Goal: Task Accomplishment & Management: Use online tool/utility

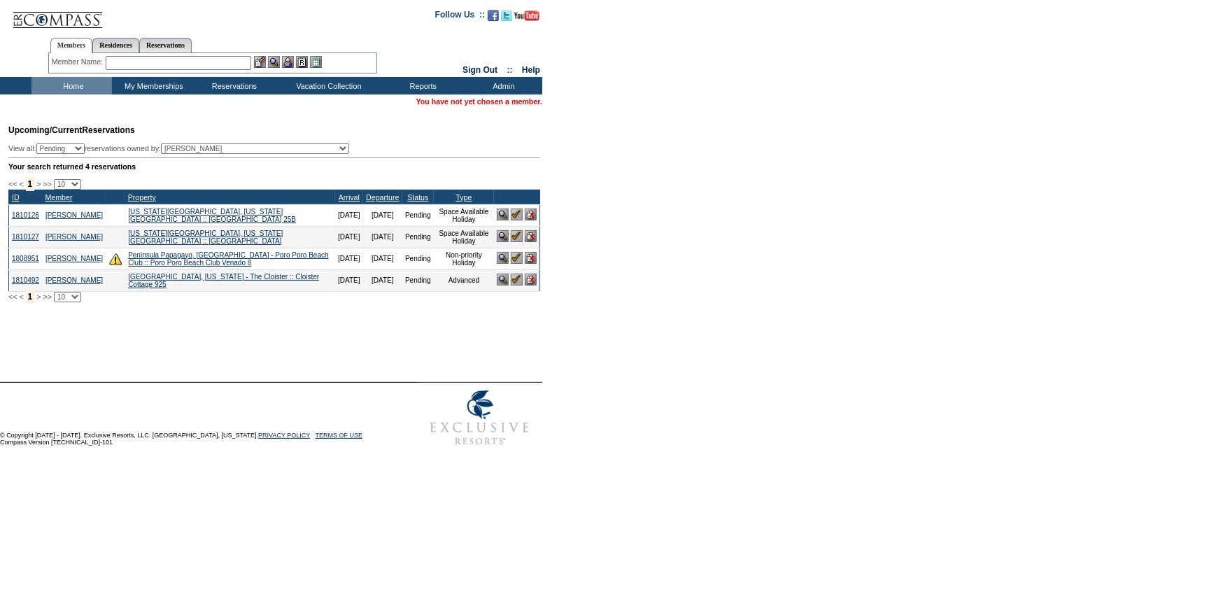
click at [511, 285] on img at bounding box center [517, 280] width 12 height 12
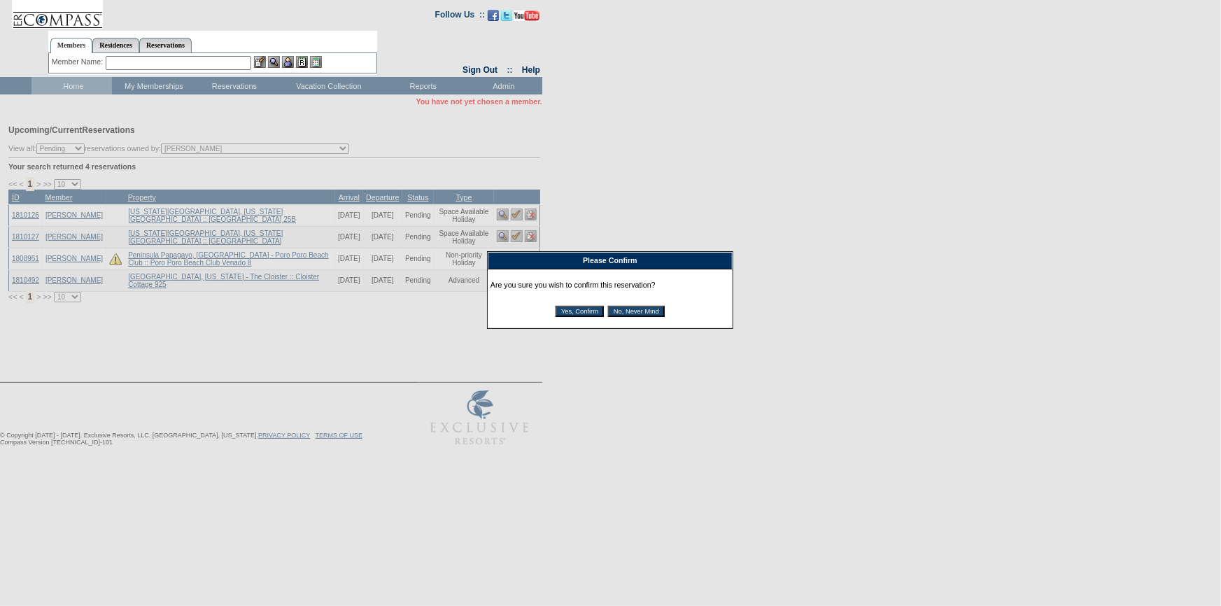
click at [580, 311] on input "Yes, Confirm" at bounding box center [579, 311] width 48 height 11
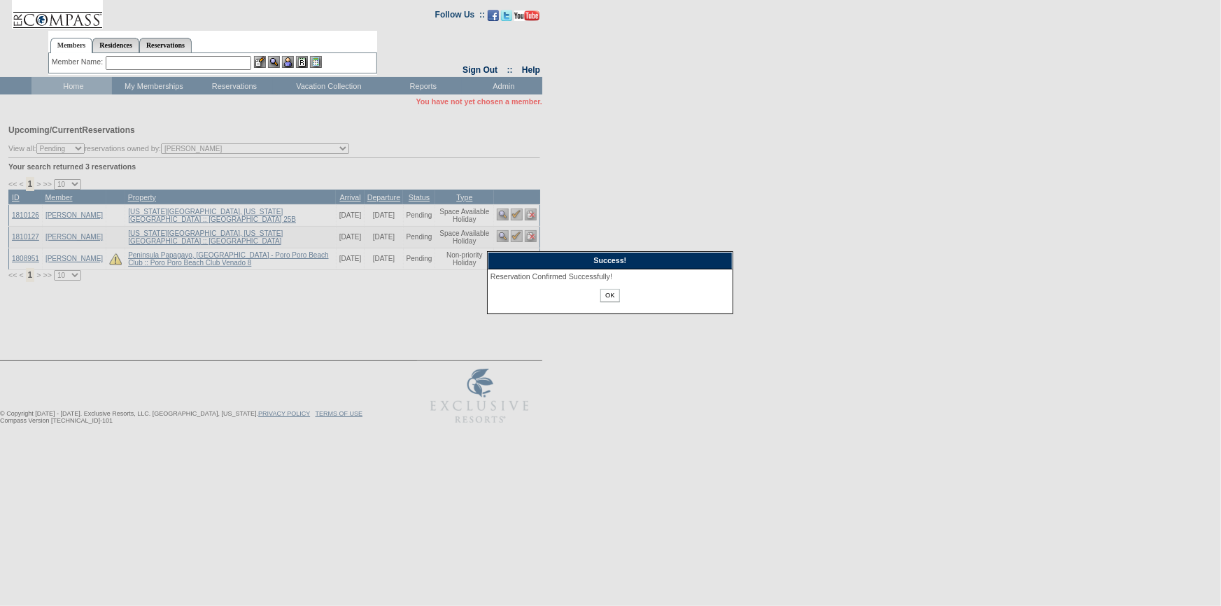
click at [607, 293] on input "OK" at bounding box center [609, 295] width 19 height 13
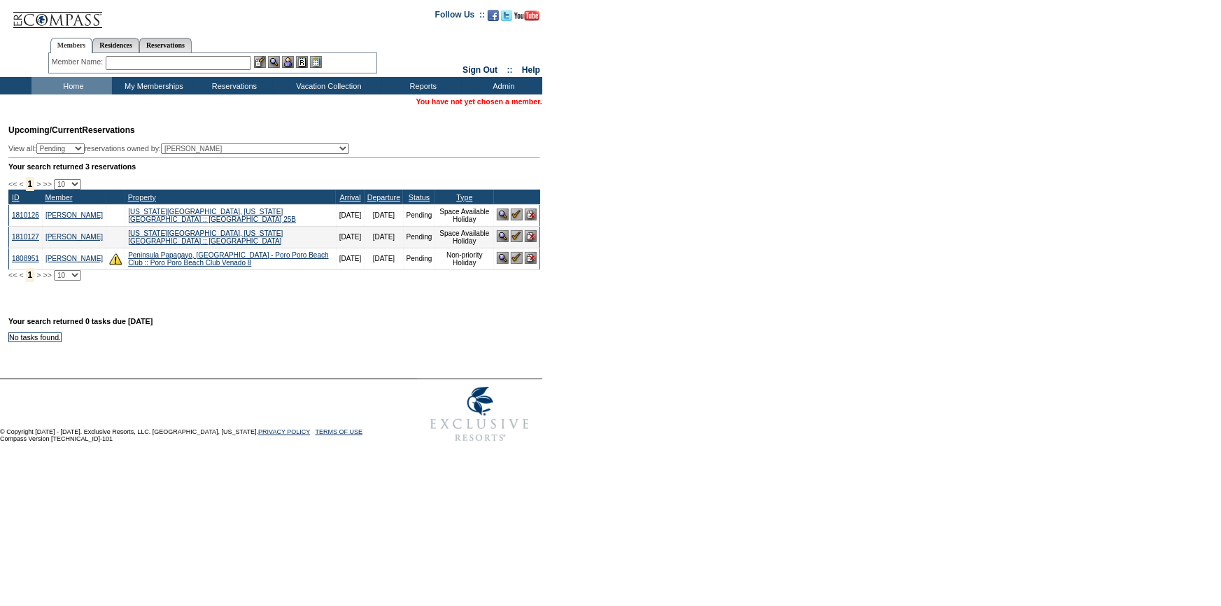
click at [174, 57] on input "text" at bounding box center [179, 63] width 146 height 14
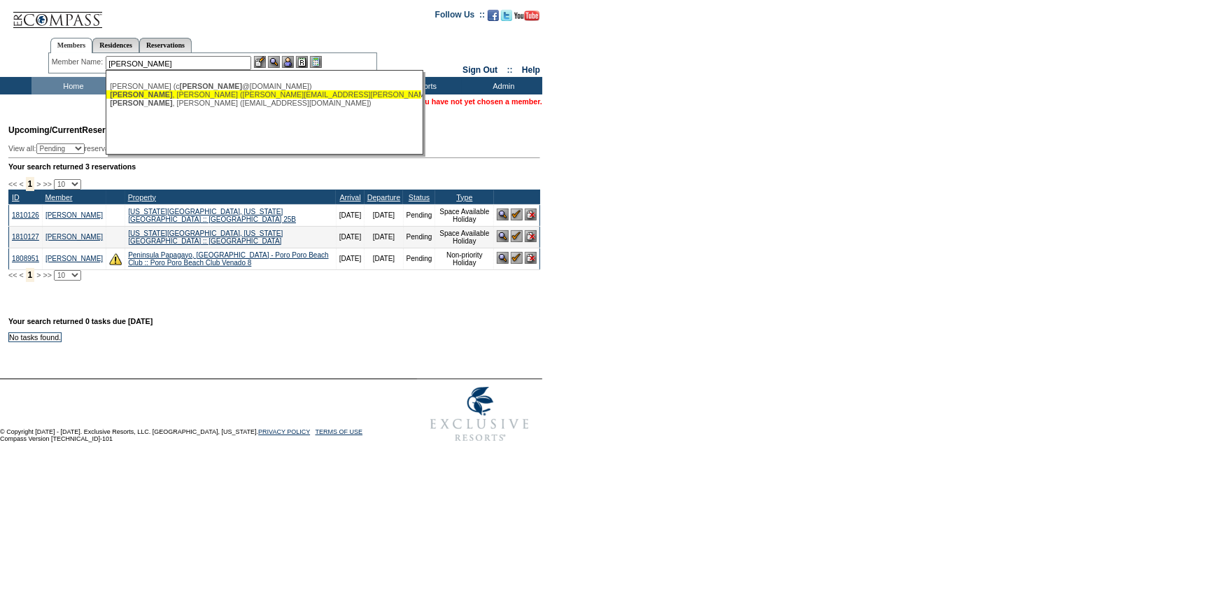
click at [162, 97] on div "[PERSON_NAME] ([PERSON_NAME][EMAIL_ADDRESS][PERSON_NAME][DOMAIN_NAME])" at bounding box center [264, 94] width 308 height 8
type input "[PERSON_NAME] ([PERSON_NAME][EMAIL_ADDRESS][PERSON_NAME][DOMAIN_NAME])"
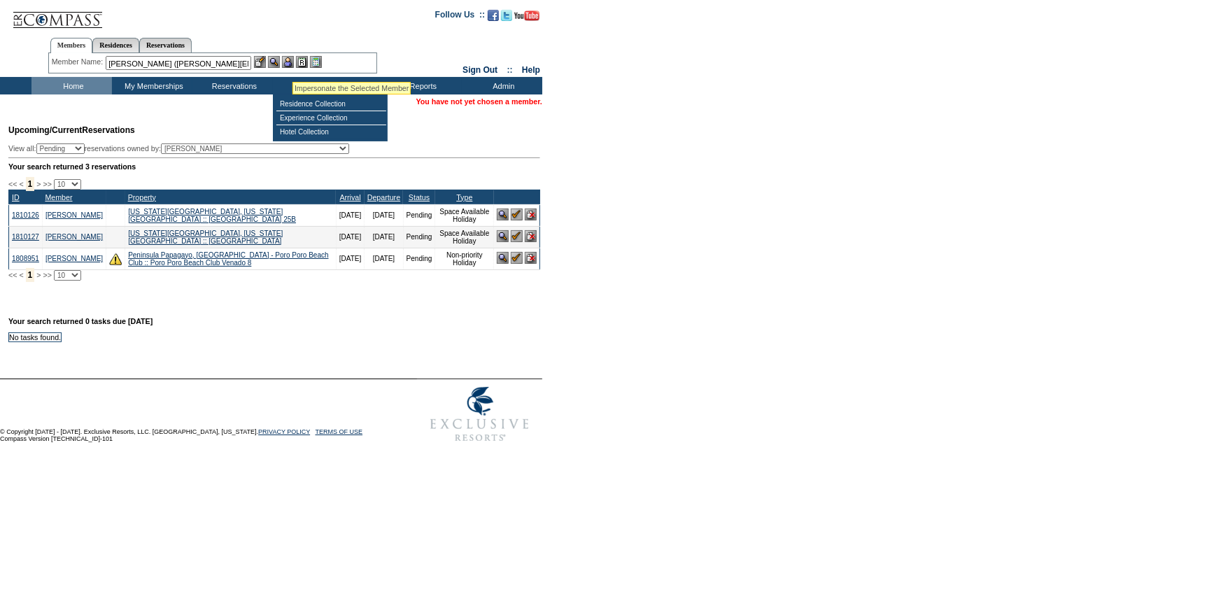
click at [292, 65] on img at bounding box center [288, 62] width 12 height 12
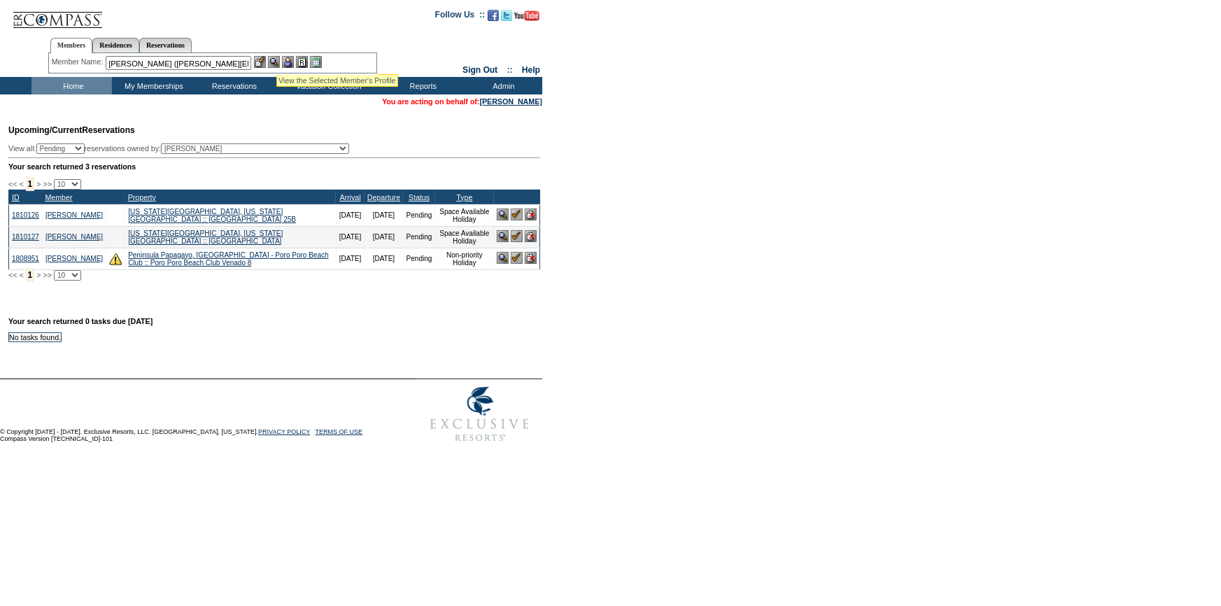
click at [277, 57] on img at bounding box center [274, 62] width 12 height 12
